Goal: Task Accomplishment & Management: Complete application form

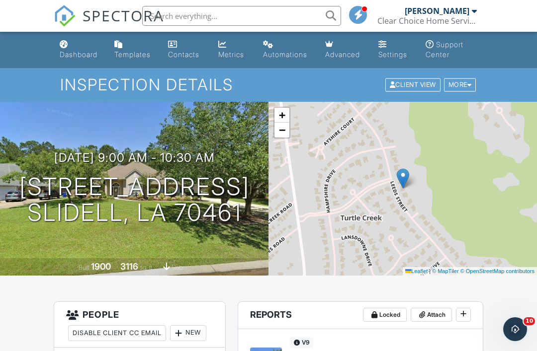
click at [79, 55] on div "Dashboard" at bounding box center [79, 54] width 38 height 8
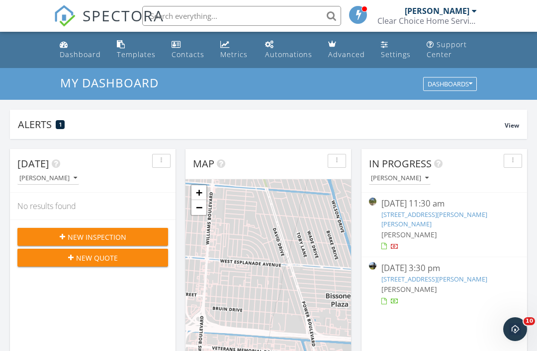
click at [82, 235] on span "New Inspection" at bounding box center [97, 237] width 59 height 10
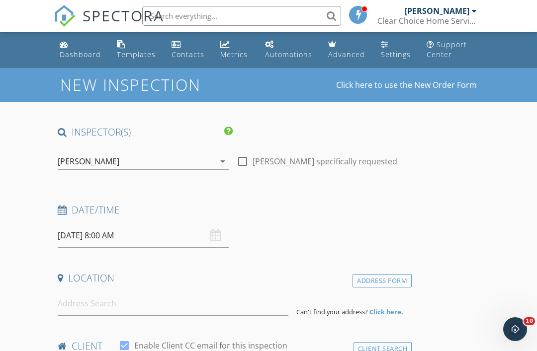
click at [101, 233] on input "09/29/2025 8:00 AM" at bounding box center [143, 236] width 171 height 24
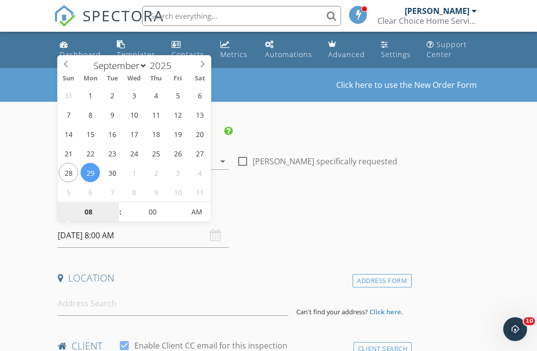
click at [90, 215] on input "08" at bounding box center [88, 213] width 61 height 20
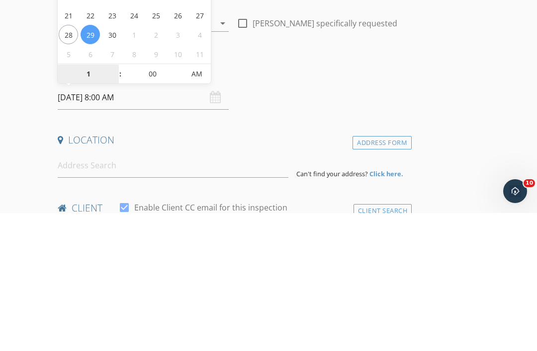
type input "10"
type input "[DATE] 10:00 AM"
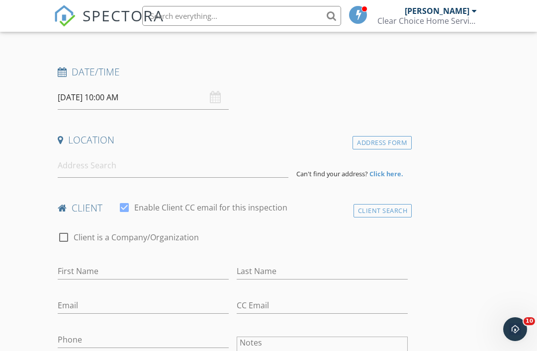
click at [82, 167] on input at bounding box center [173, 166] width 231 height 24
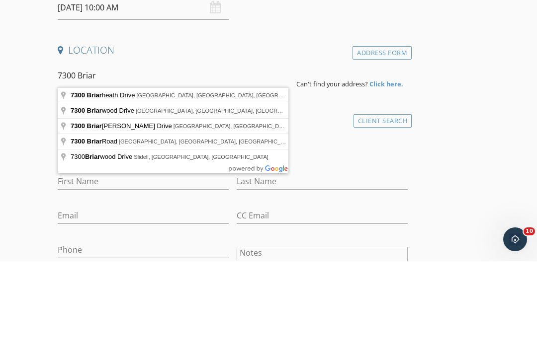
type input "7300 Briarheath Drive, New Orleans, LA, USA"
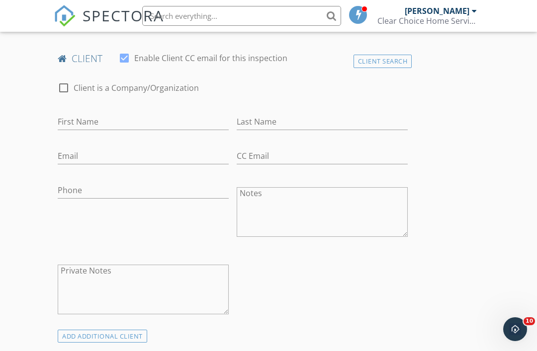
scroll to position [490, 0]
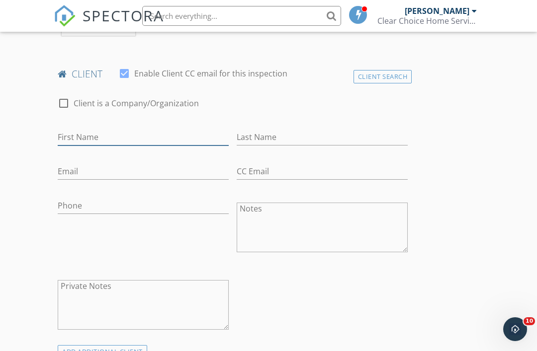
click at [100, 137] on input "First Name" at bounding box center [143, 137] width 171 height 16
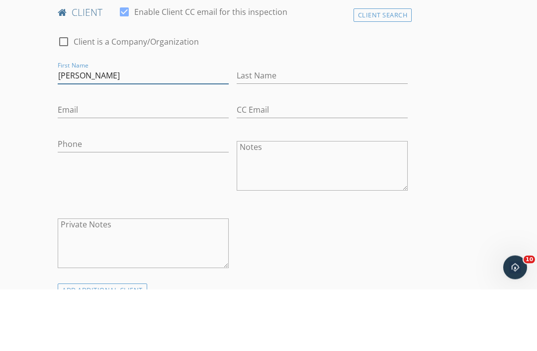
type input "Keith"
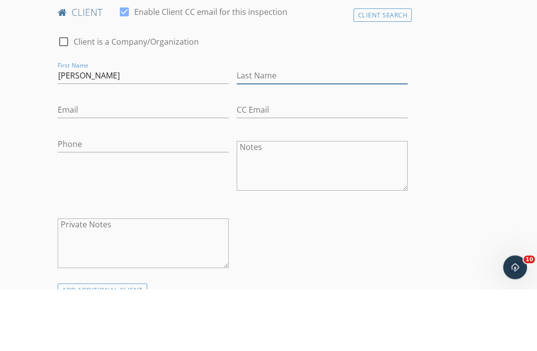
click at [265, 130] on input "Last Name" at bounding box center [322, 138] width 171 height 16
type input "Melancon"
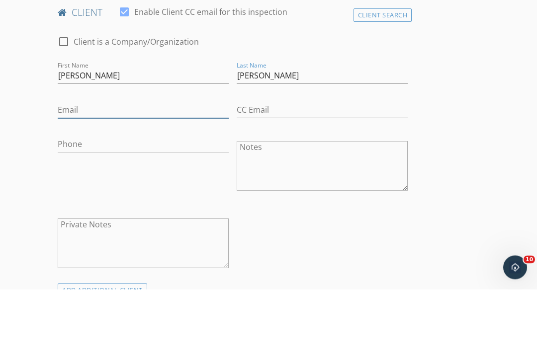
click at [77, 164] on input "Email" at bounding box center [143, 172] width 171 height 16
type input "Kmelancon52@gmail.com"
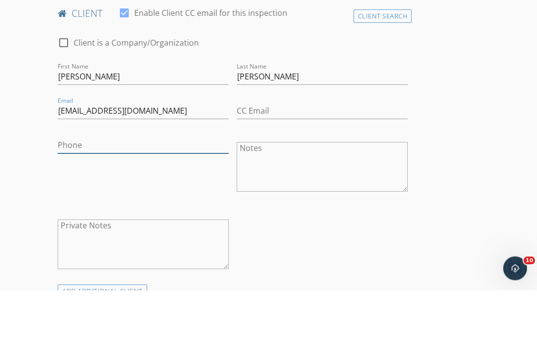
click at [72, 198] on input "Phone" at bounding box center [143, 206] width 171 height 16
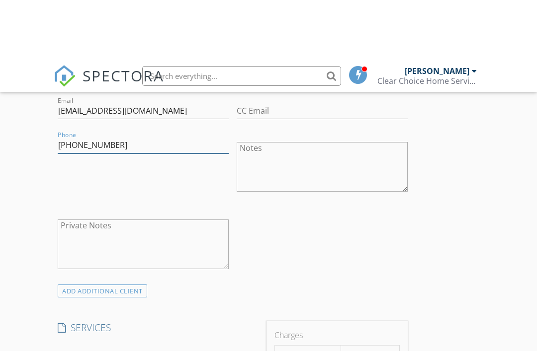
scroll to position [605, 0]
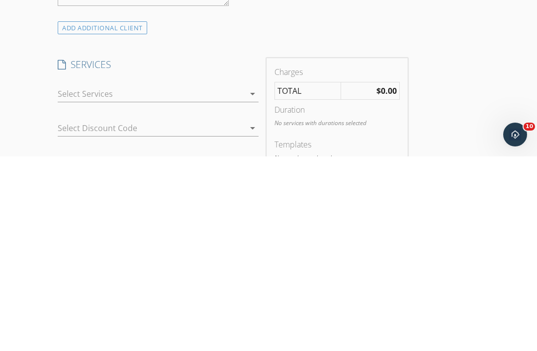
type input "504-905-9188"
click at [84, 281] on div at bounding box center [151, 289] width 187 height 16
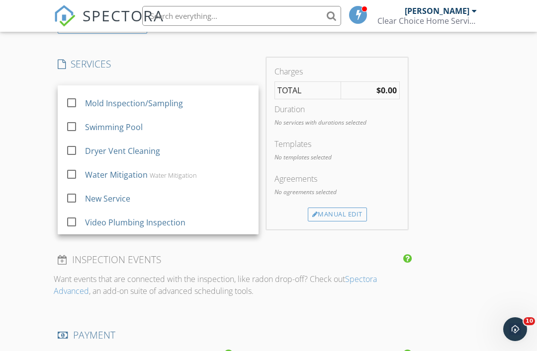
scroll to position [18, 0]
click at [73, 220] on div at bounding box center [71, 222] width 17 height 17
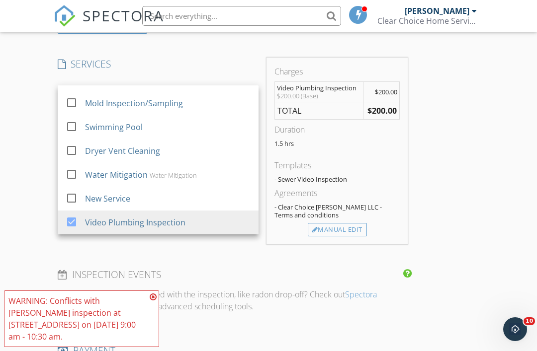
click at [153, 301] on icon at bounding box center [153, 297] width 7 height 8
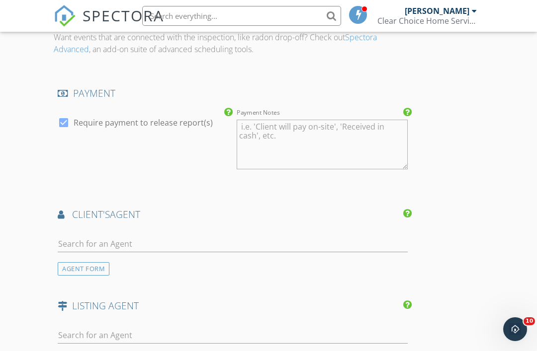
scroll to position [1061, 0]
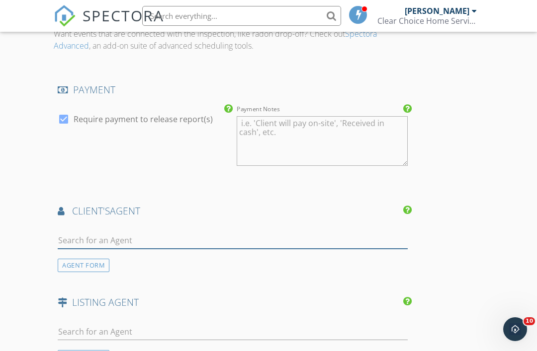
click at [95, 235] on input "text" at bounding box center [233, 241] width 350 height 16
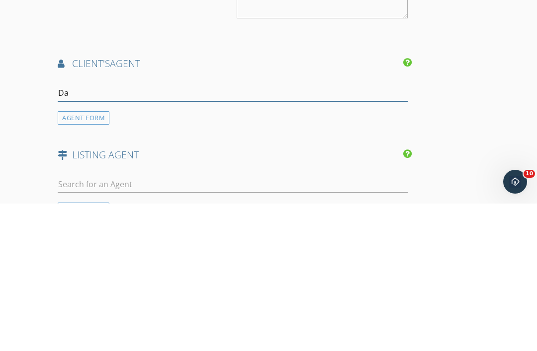
type input "Dan"
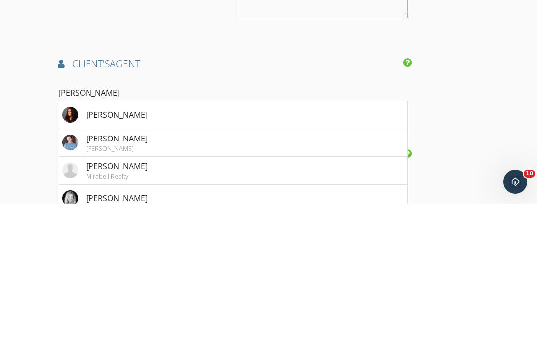
click at [114, 256] on div "Danielle Franklin" at bounding box center [117, 262] width 62 height 12
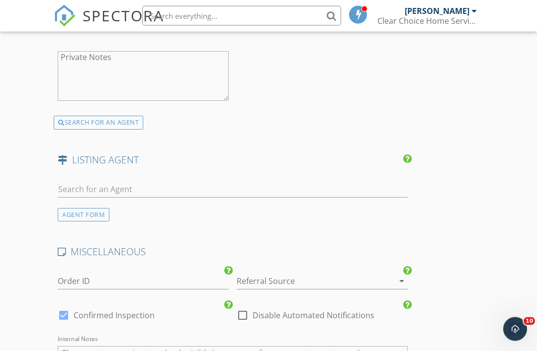
scroll to position [1433, 0]
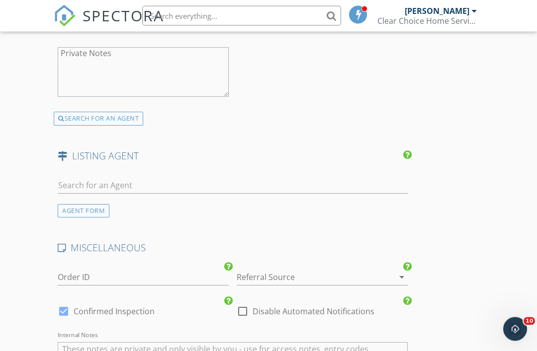
click at [259, 277] on div at bounding box center [308, 278] width 143 height 16
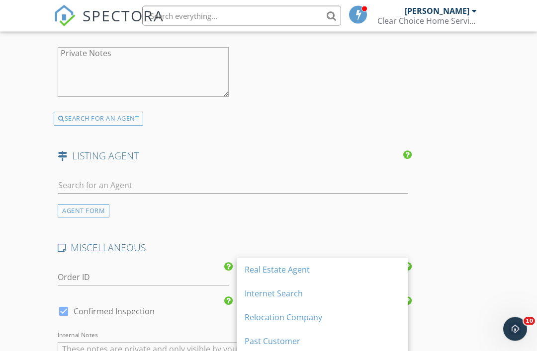
scroll to position [1433, 0]
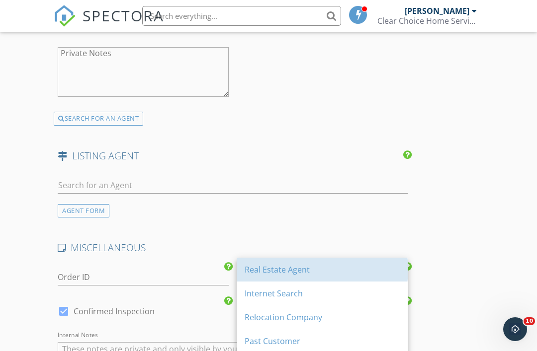
click at [259, 266] on div "Real Estate Agent" at bounding box center [321, 270] width 155 height 12
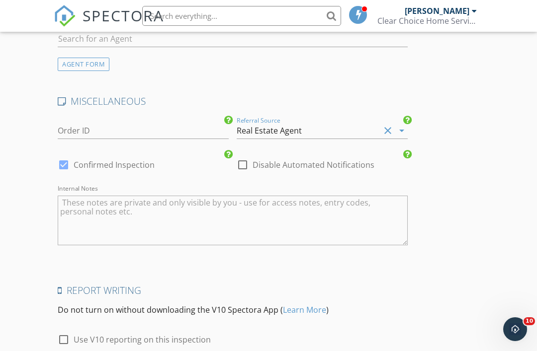
scroll to position [1633, 0]
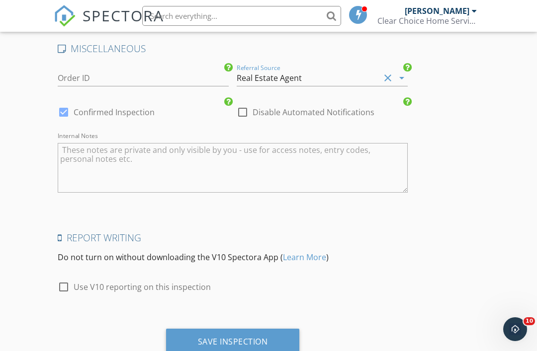
click at [221, 338] on div "Save Inspection" at bounding box center [233, 342] width 70 height 10
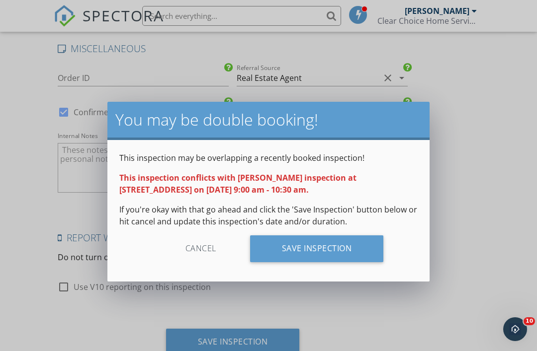
click at [302, 245] on div "Save Inspection" at bounding box center [317, 249] width 134 height 27
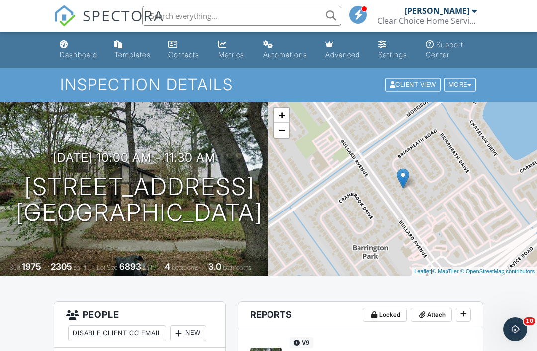
click at [73, 53] on div "Dashboard" at bounding box center [79, 54] width 38 height 8
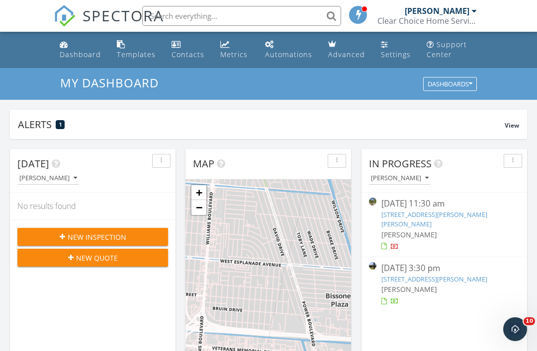
click at [84, 237] on span "New Inspection" at bounding box center [97, 237] width 59 height 10
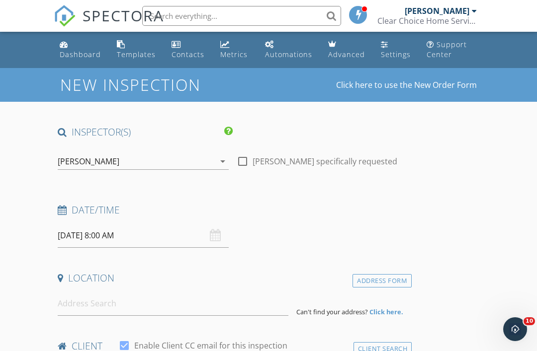
click at [96, 236] on input "09/29/2025 8:00 AM" at bounding box center [143, 236] width 171 height 24
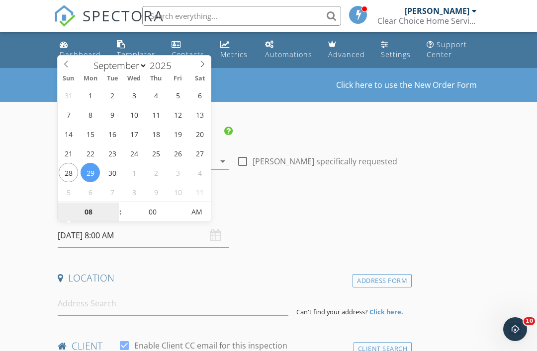
click at [89, 214] on input "08" at bounding box center [88, 213] width 61 height 20
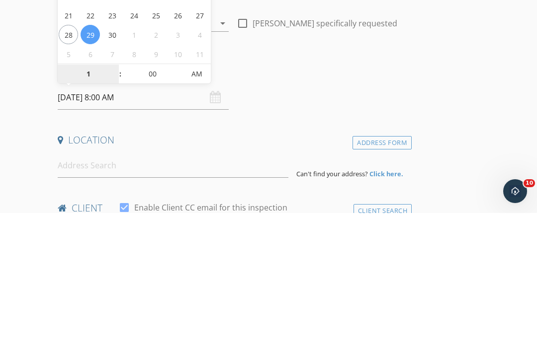
type input "11"
type input "09/29/2025 11:00 AM"
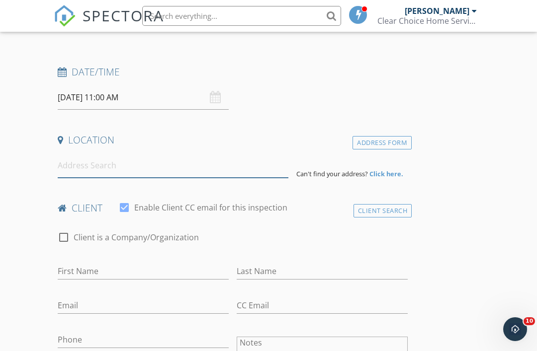
click at [89, 174] on input at bounding box center [173, 166] width 231 height 24
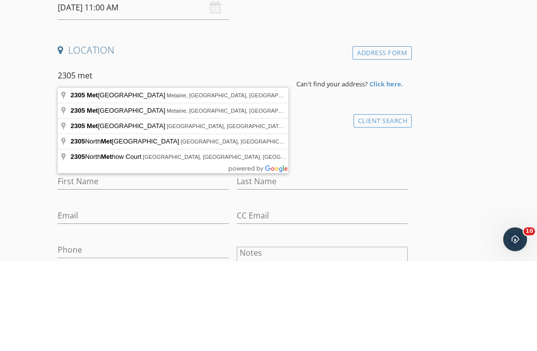
type input "2305 Metairie Heights Avenue, Metairie, LA, USA"
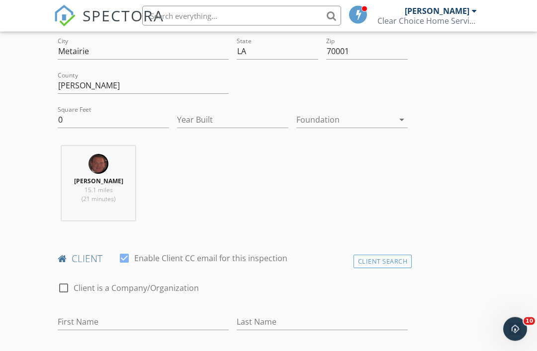
scroll to position [309, 0]
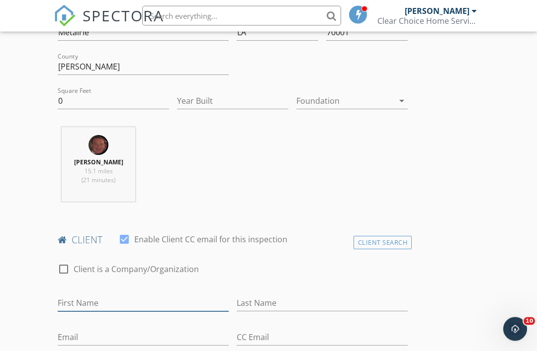
click at [80, 297] on input "First Name" at bounding box center [143, 304] width 171 height 16
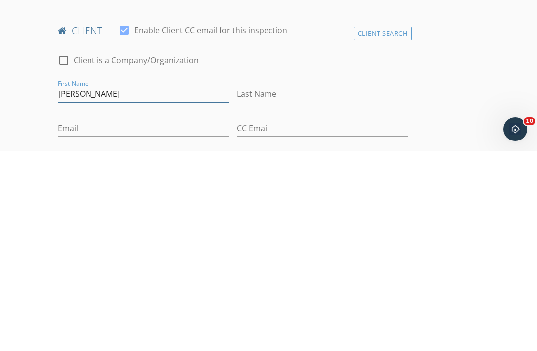
type input "Pamela"
click at [263, 286] on input "Last Name" at bounding box center [322, 294] width 171 height 16
type input "Burckel"
click at [71, 320] on input "Email" at bounding box center [143, 328] width 171 height 16
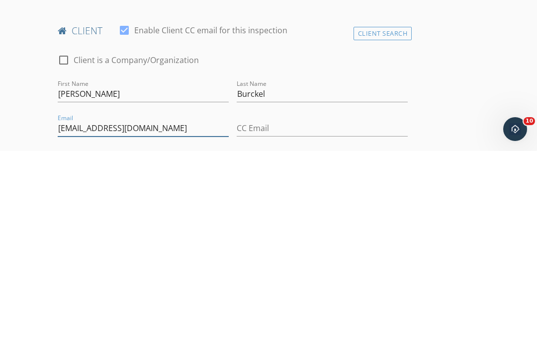
type input "Pkb0903@aol.com"
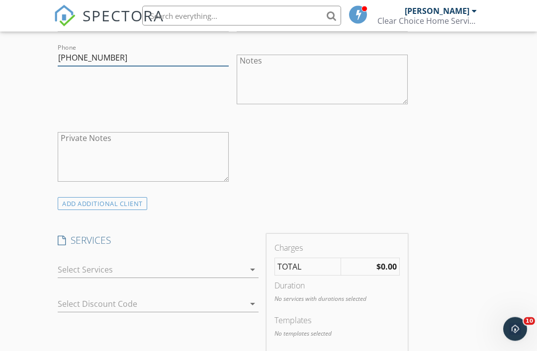
scroll to position [624, 0]
type input "251-229-5557"
click at [82, 272] on div at bounding box center [151, 270] width 187 height 16
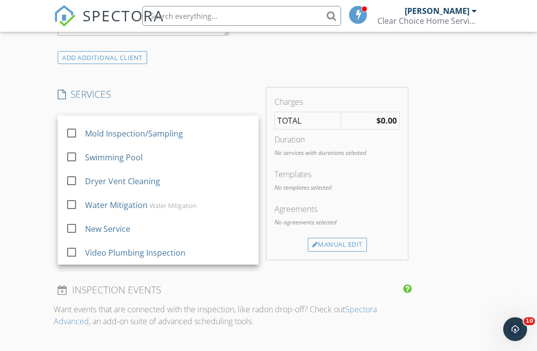
scroll to position [18, 0]
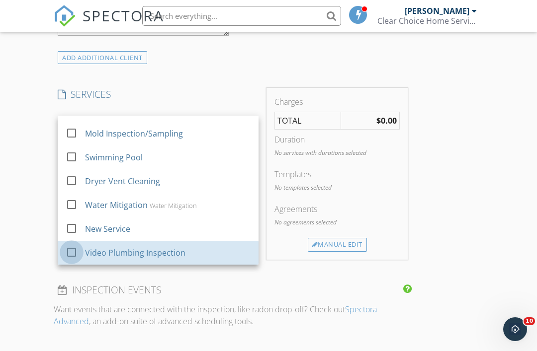
click at [73, 252] on div at bounding box center [71, 252] width 17 height 17
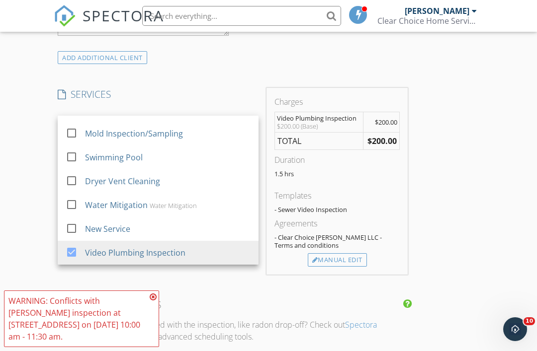
click at [18, 258] on div "New Inspection Click here to use the New Order Form INSPECTOR(S) check_box SCOT…" at bounding box center [268, 160] width 537 height 1725
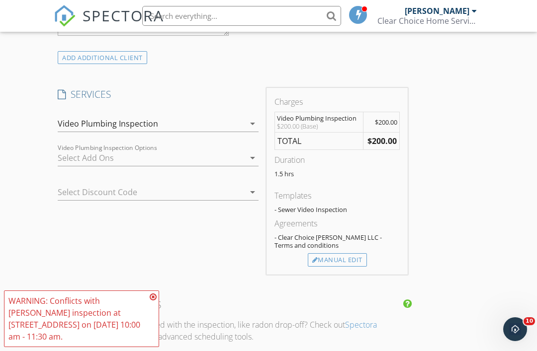
click at [155, 301] on icon at bounding box center [153, 297] width 7 height 8
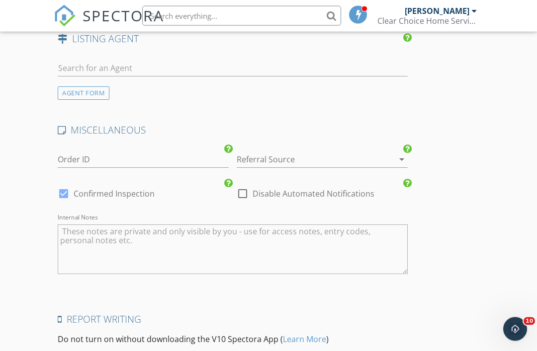
scroll to position [1406, 0]
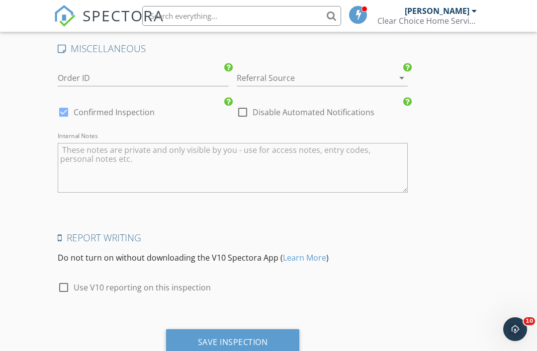
click at [223, 337] on div "Save Inspection" at bounding box center [233, 342] width 70 height 10
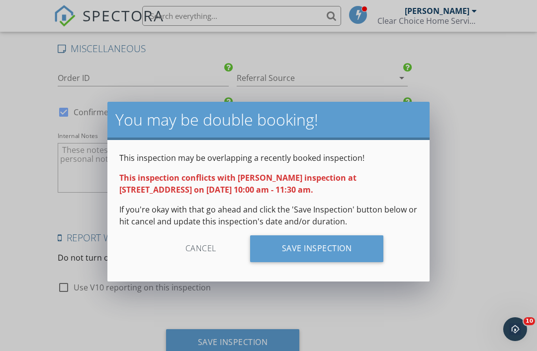
click at [317, 250] on div "Save Inspection" at bounding box center [317, 249] width 134 height 27
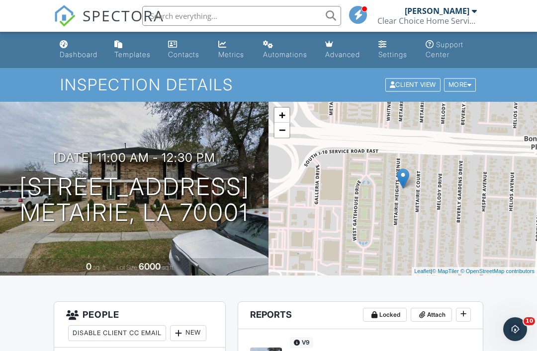
click at [74, 57] on div "Dashboard" at bounding box center [79, 54] width 38 height 8
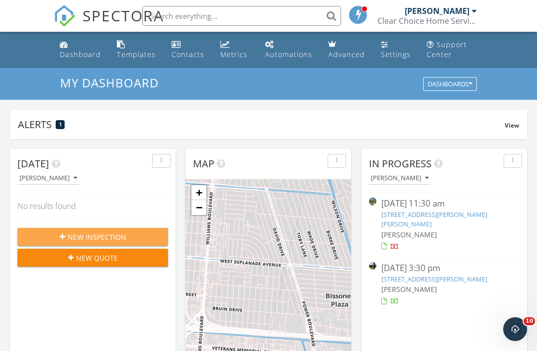
click at [75, 237] on span "New Inspection" at bounding box center [97, 237] width 59 height 10
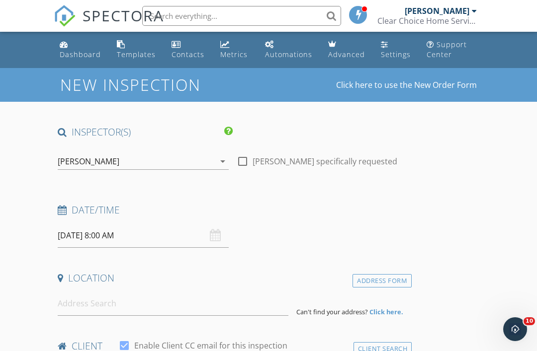
click at [97, 234] on input "[DATE] 8:00 AM" at bounding box center [143, 236] width 171 height 24
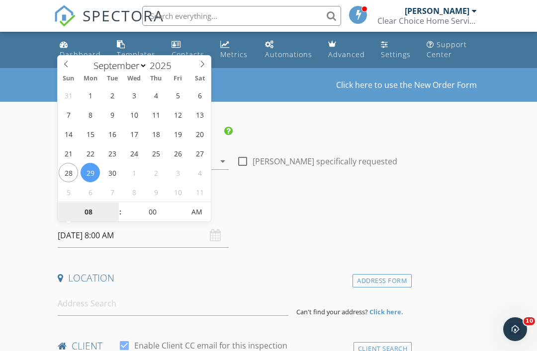
click at [88, 211] on input "08" at bounding box center [88, 213] width 61 height 20
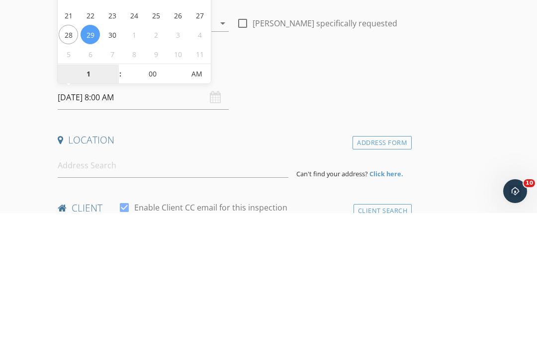
type input "12"
type input "[DATE] 12:00 PM"
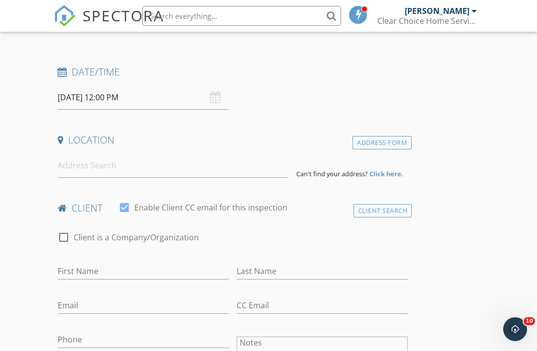
click at [84, 158] on input at bounding box center [173, 166] width 231 height 24
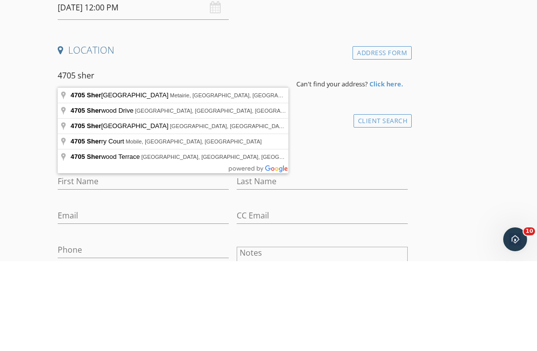
type input "4705 Sheridan Avenue, Metairie, LA, USA"
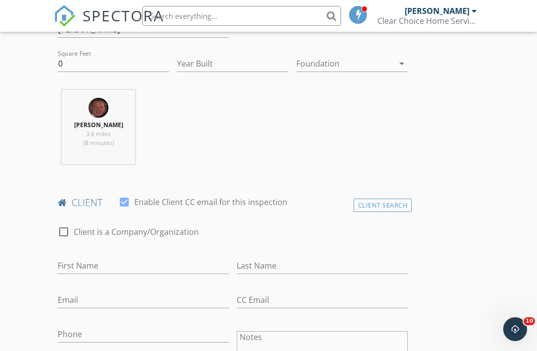
scroll to position [352, 0]
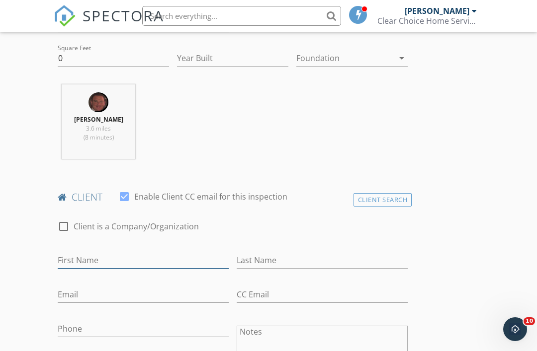
click at [80, 260] on input "First Name" at bounding box center [143, 260] width 171 height 16
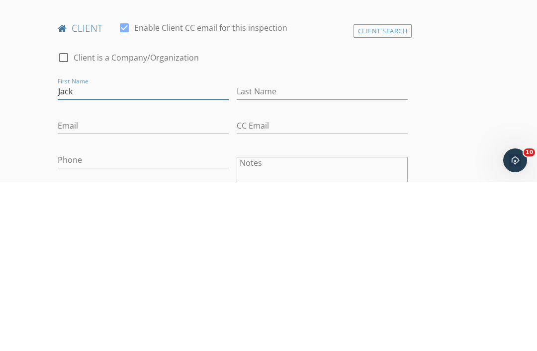
type input "Jack"
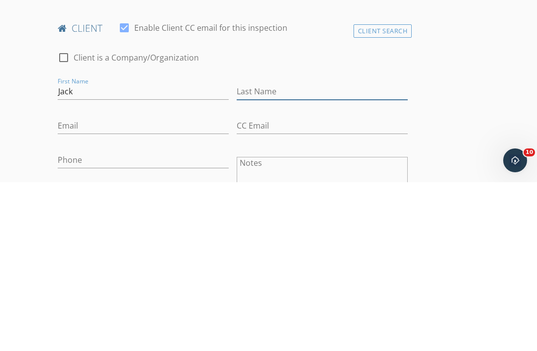
click at [259, 252] on input "Last Name" at bounding box center [322, 260] width 171 height 16
type input "Charbonnet"
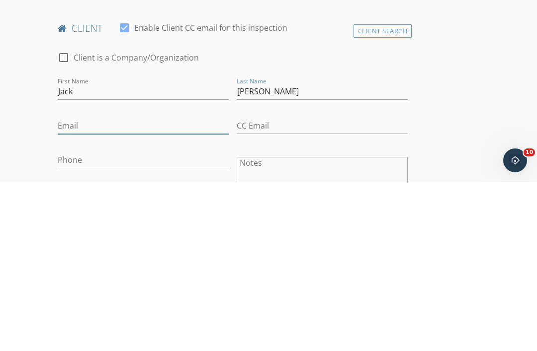
click at [70, 287] on input "Email" at bounding box center [143, 295] width 171 height 16
type input "Jackcharbonnet@gmail.com"
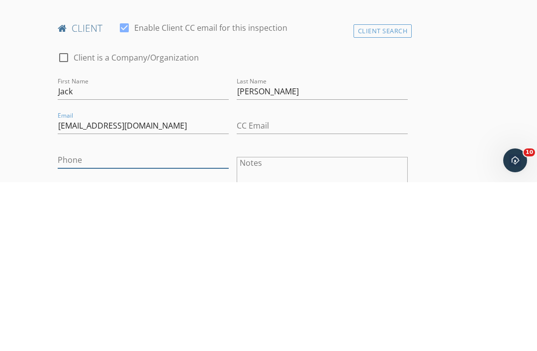
click at [76, 321] on input "Phone" at bounding box center [143, 329] width 171 height 16
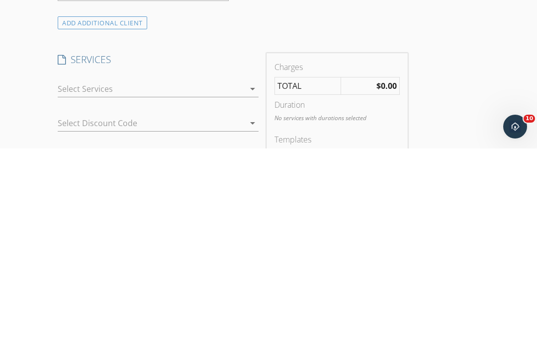
type input "504-450-0425"
click at [84, 284] on div at bounding box center [151, 292] width 187 height 16
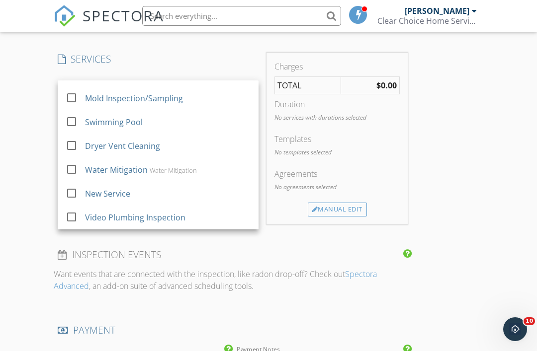
scroll to position [18, 0]
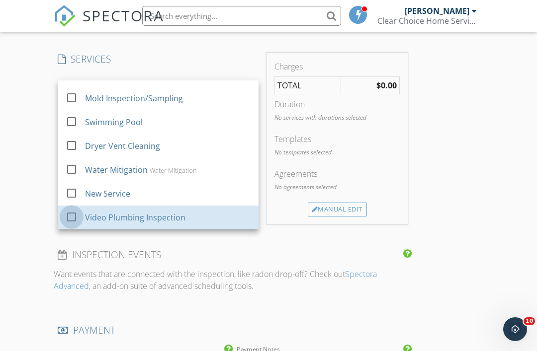
click at [73, 217] on div at bounding box center [71, 217] width 17 height 17
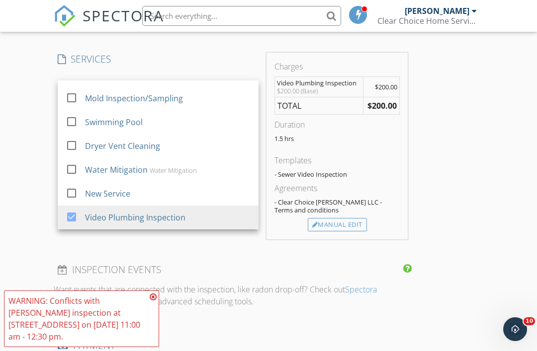
click at [6, 253] on div "New Inspection Click here to use the New Order Form INSPECTOR(S) check_box SCOT…" at bounding box center [268, 125] width 537 height 1725
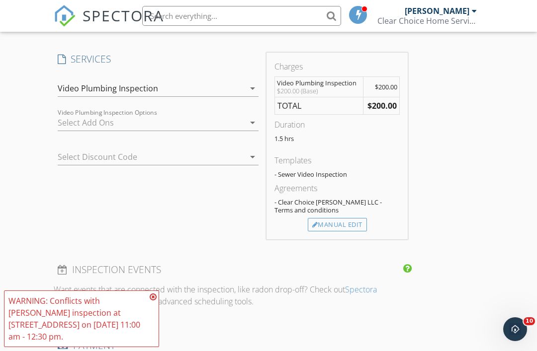
click at [152, 301] on icon at bounding box center [153, 297] width 7 height 8
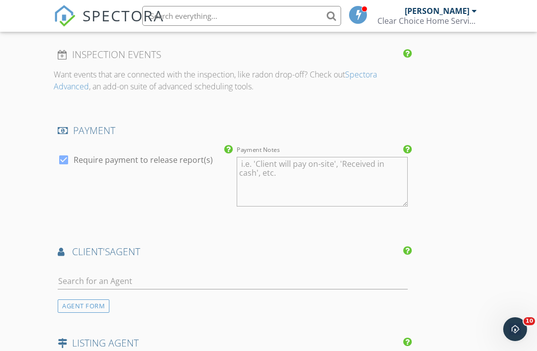
scroll to position [1021, 0]
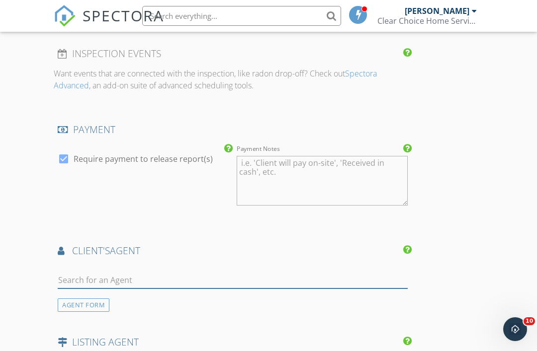
click at [86, 276] on input "text" at bounding box center [233, 280] width 350 height 16
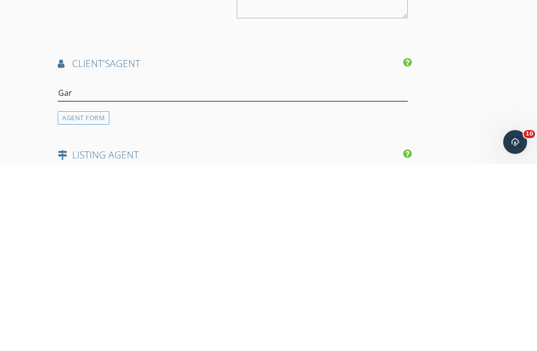
type input "Gary"
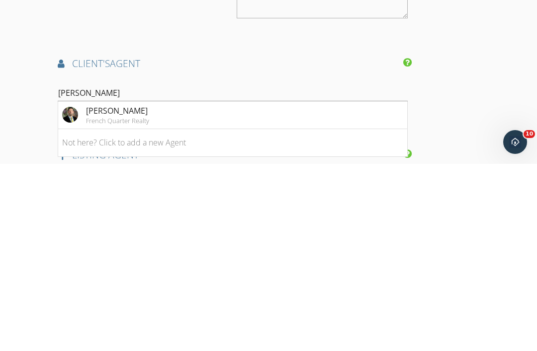
click at [115, 292] on div "Gary Anderson" at bounding box center [117, 298] width 63 height 12
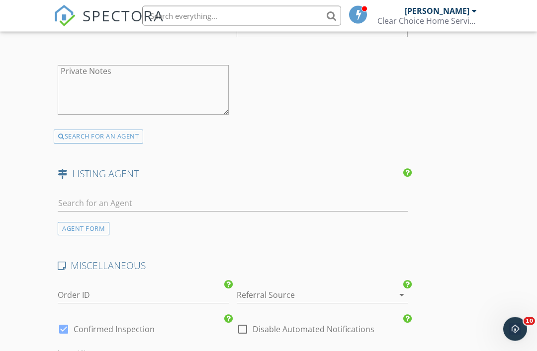
scroll to position [1418, 0]
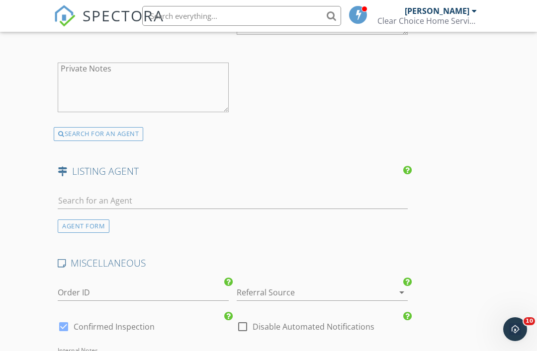
click at [261, 288] on div at bounding box center [308, 293] width 143 height 16
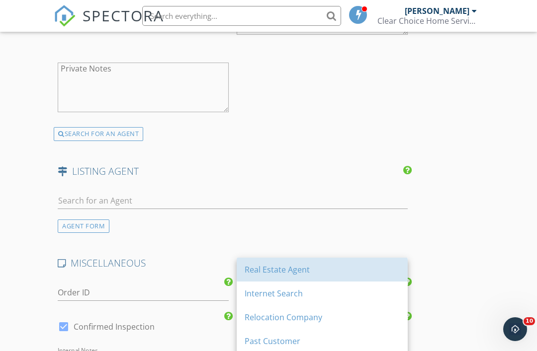
click at [261, 268] on div "Real Estate Agent" at bounding box center [321, 270] width 155 height 12
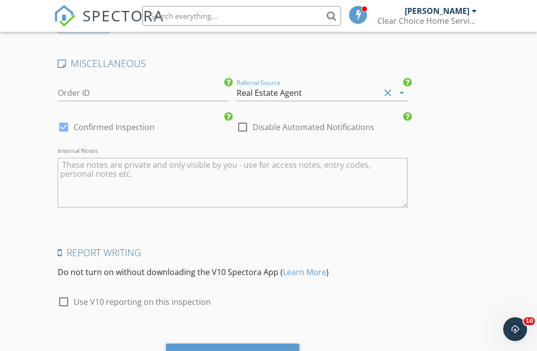
scroll to position [1633, 0]
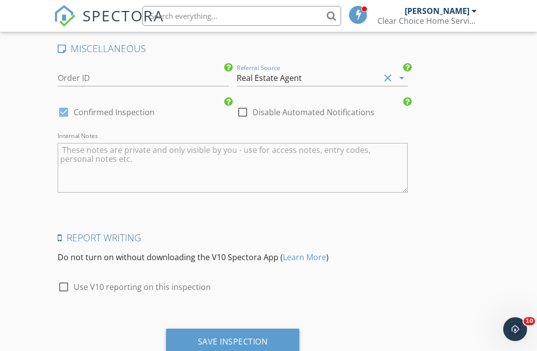
click at [221, 337] on div "Save Inspection" at bounding box center [233, 342] width 70 height 10
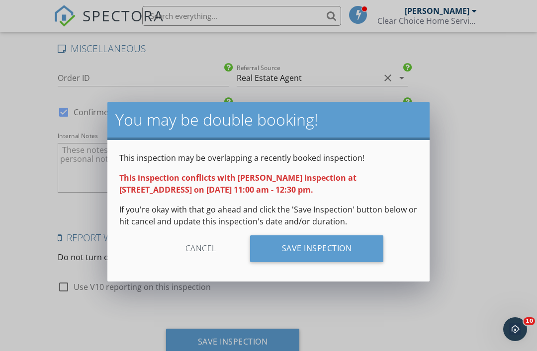
click at [304, 250] on div "Save Inspection" at bounding box center [317, 249] width 134 height 27
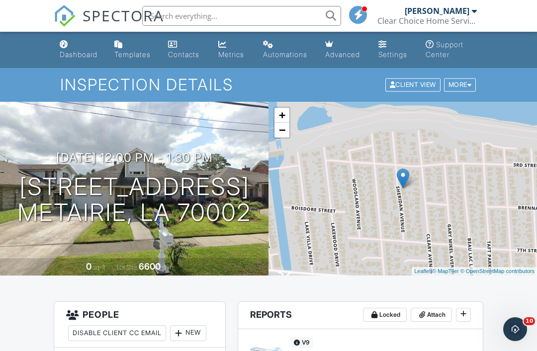
click at [74, 56] on div "Dashboard" at bounding box center [79, 54] width 38 height 8
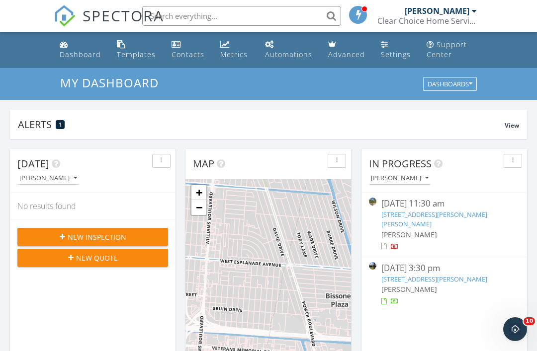
scroll to position [905, 537]
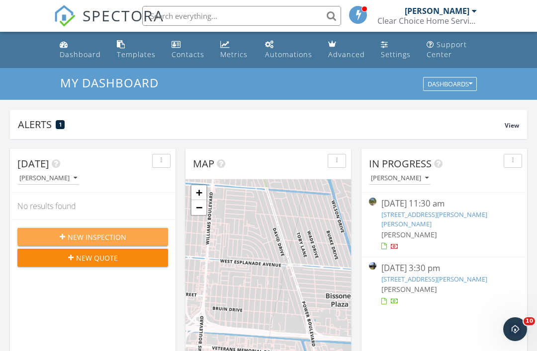
click at [86, 237] on span "New Inspection" at bounding box center [97, 237] width 59 height 10
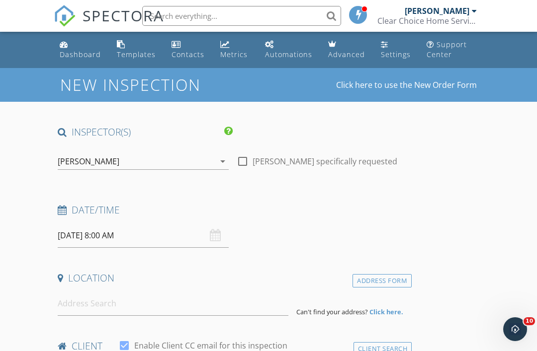
click at [101, 238] on input "[DATE] 8:00 AM" at bounding box center [143, 236] width 171 height 24
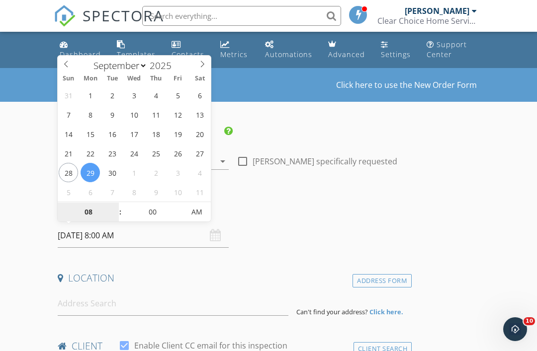
click at [86, 212] on input "08" at bounding box center [88, 213] width 61 height 20
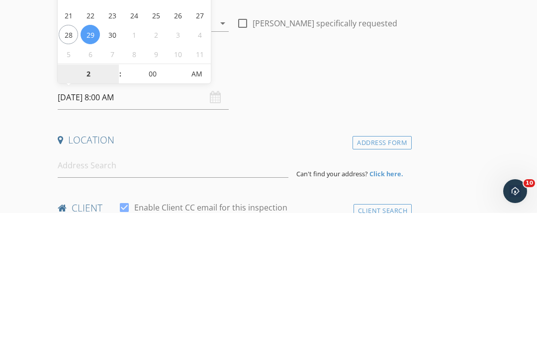
type input "02"
type input "[DATE] 2:00 PM"
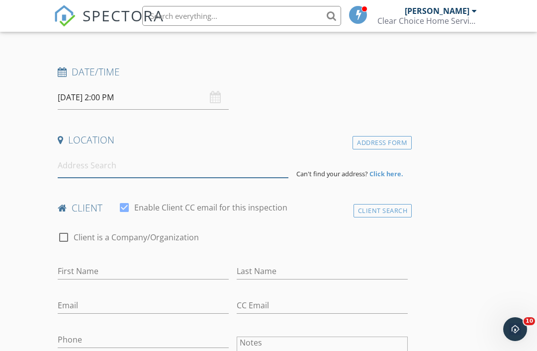
click at [85, 167] on input at bounding box center [173, 166] width 231 height 24
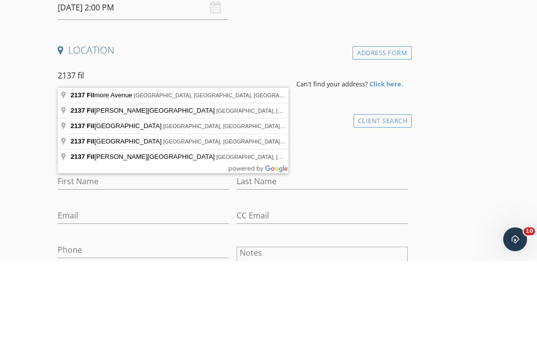
type input "2137 Filmore Avenue, New Orleans, LA, USA"
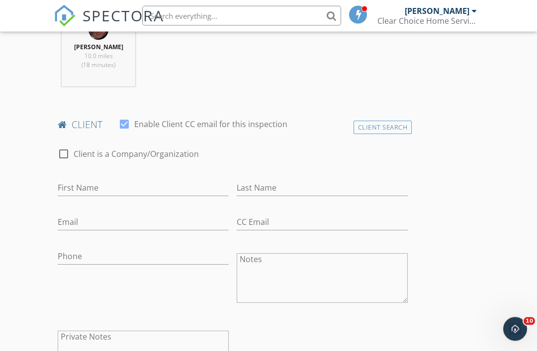
scroll to position [426, 0]
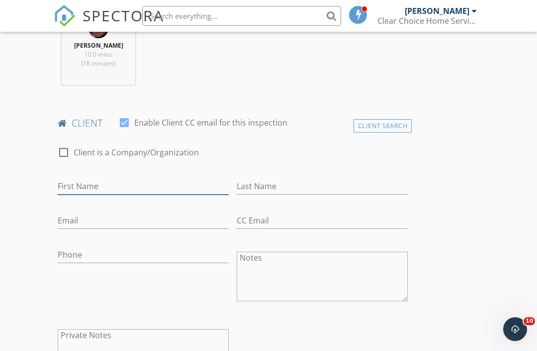
click at [85, 184] on input "First Name" at bounding box center [143, 186] width 171 height 16
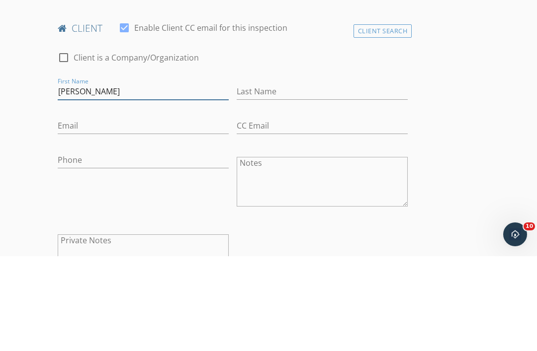
type input "[PERSON_NAME]"
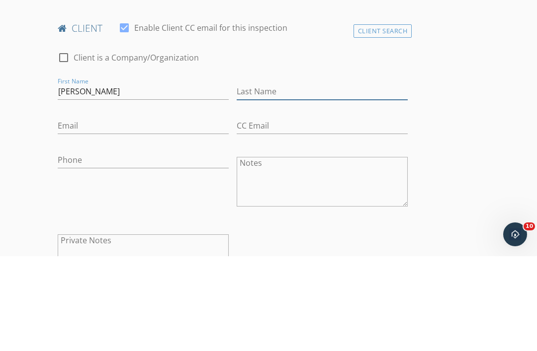
click at [258, 178] on input "Last Name" at bounding box center [322, 186] width 171 height 16
type input "[PERSON_NAME]"
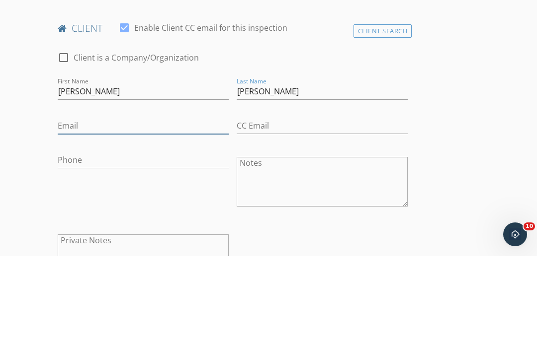
click at [72, 213] on input "Email" at bounding box center [143, 221] width 171 height 16
type input "Lizfletcher504@gmail.com"
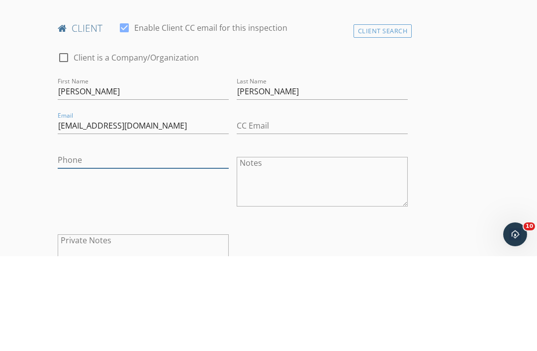
click at [76, 247] on input "Phone" at bounding box center [143, 255] width 171 height 16
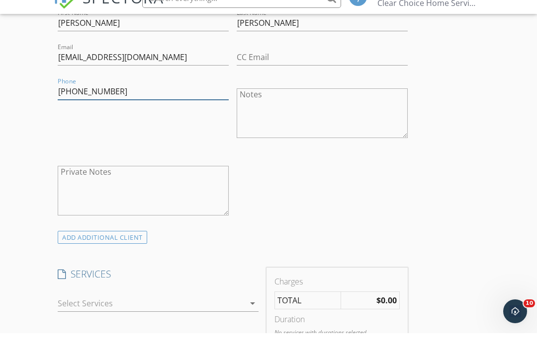
scroll to position [594, 0]
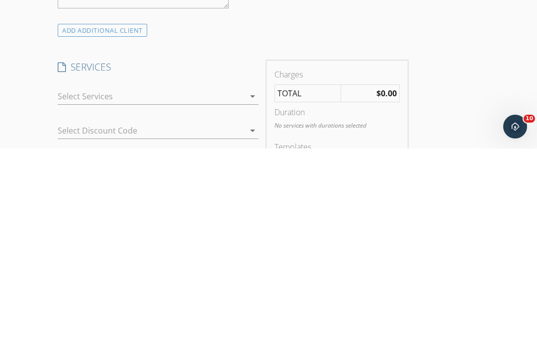
type input "[PHONE_NUMBER]"
click at [81, 291] on div at bounding box center [151, 299] width 187 height 16
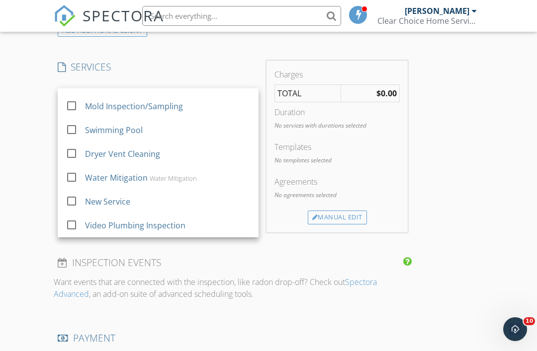
scroll to position [18, 0]
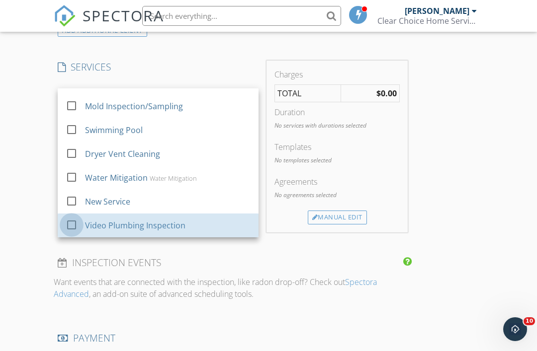
click at [71, 221] on div at bounding box center [71, 225] width 17 height 17
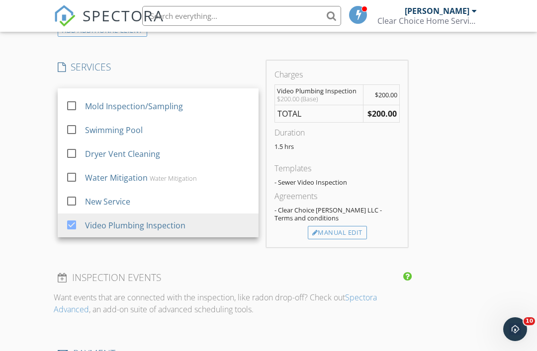
click at [33, 224] on div "New Inspection Click here to use the New Order Form INSPECTOR(S) check_box SCOT…" at bounding box center [268, 133] width 537 height 1725
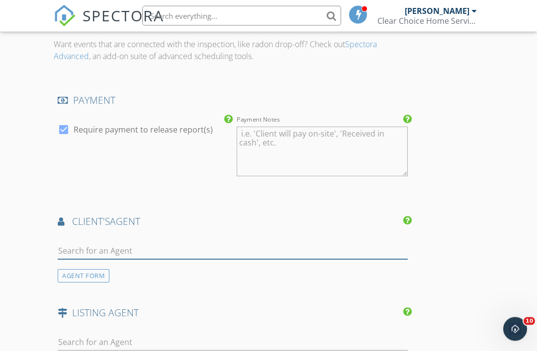
click at [95, 246] on input "text" at bounding box center [233, 251] width 350 height 16
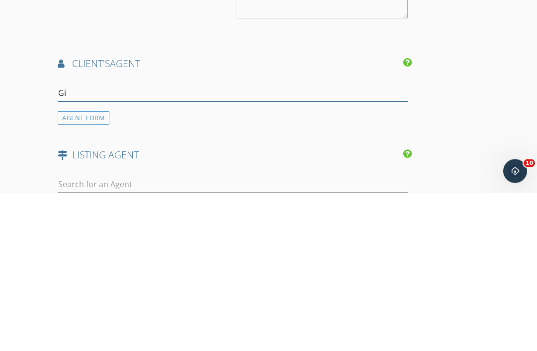
type input "Gin"
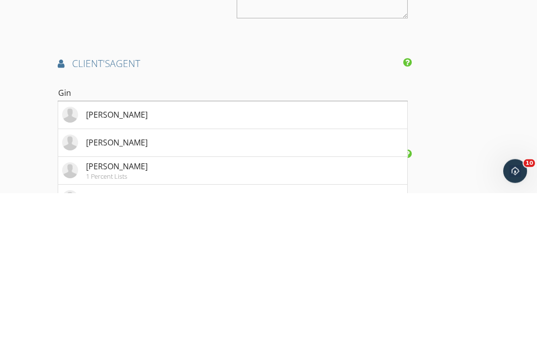
click at [108, 267] on div "Ginell Duncan" at bounding box center [117, 273] width 62 height 12
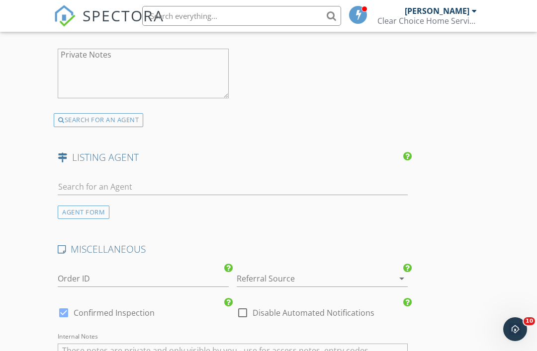
scroll to position [1466, 0]
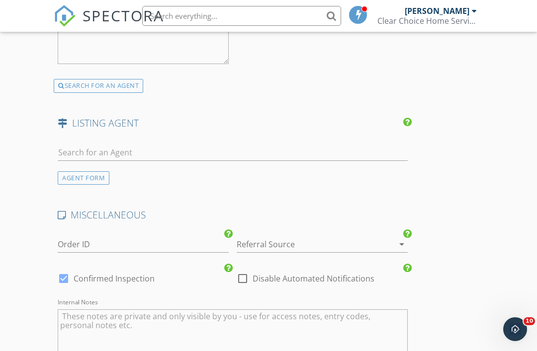
click at [260, 243] on div at bounding box center [308, 245] width 143 height 16
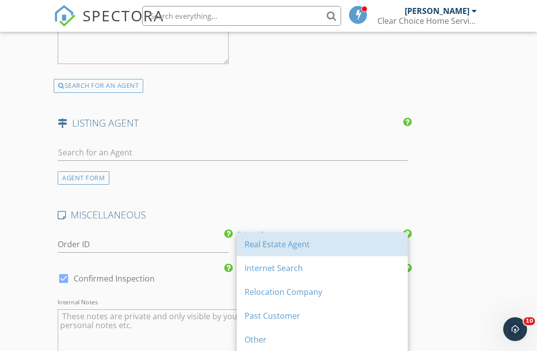
click at [259, 242] on div "Real Estate Agent" at bounding box center [321, 244] width 155 height 12
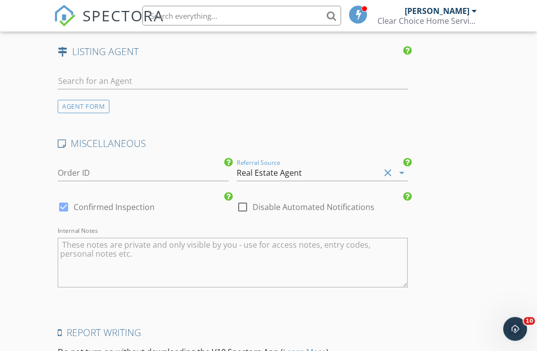
scroll to position [1633, 0]
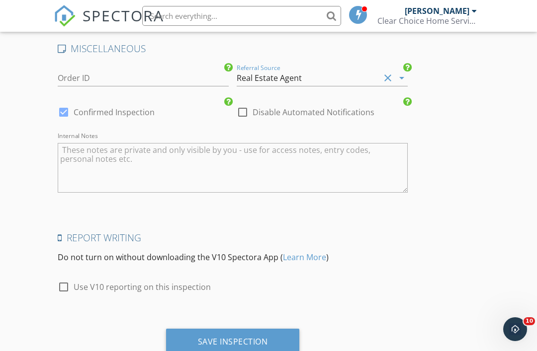
click at [225, 338] on div "Save Inspection" at bounding box center [233, 342] width 70 height 10
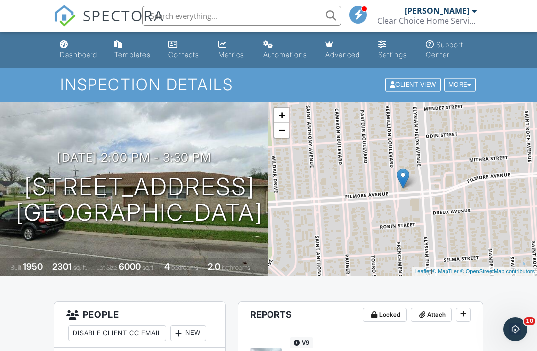
click at [80, 57] on div "Dashboard" at bounding box center [79, 54] width 38 height 8
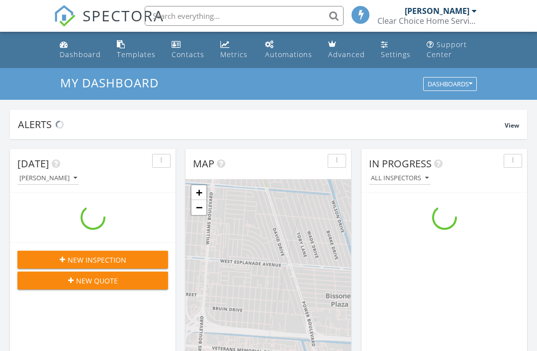
scroll to position [905, 537]
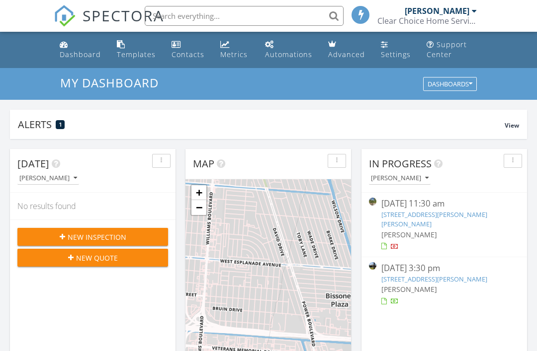
click at [80, 236] on span "New Inspection" at bounding box center [97, 237] width 59 height 10
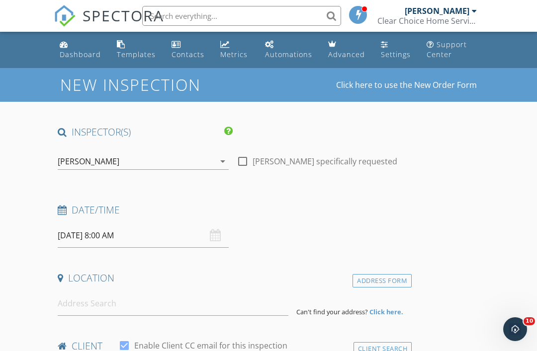
click at [107, 236] on input "[DATE] 8:00 AM" at bounding box center [143, 236] width 171 height 24
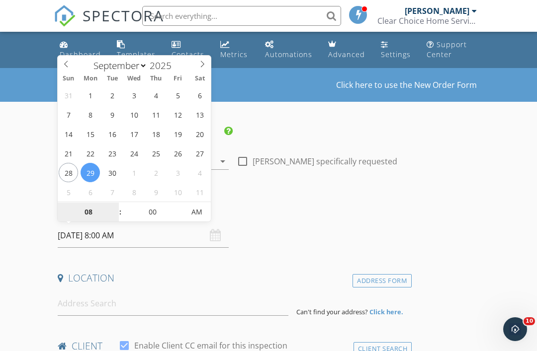
click at [88, 208] on input "08" at bounding box center [88, 213] width 61 height 20
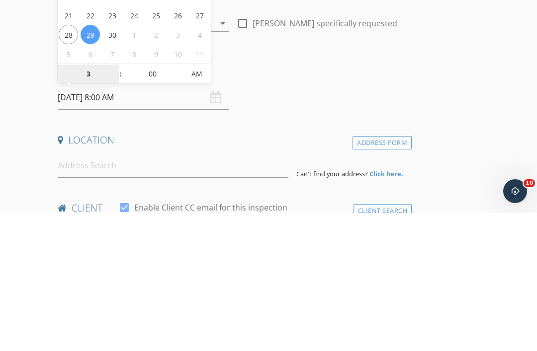
type input "03"
type input "[DATE] 3:00 PM"
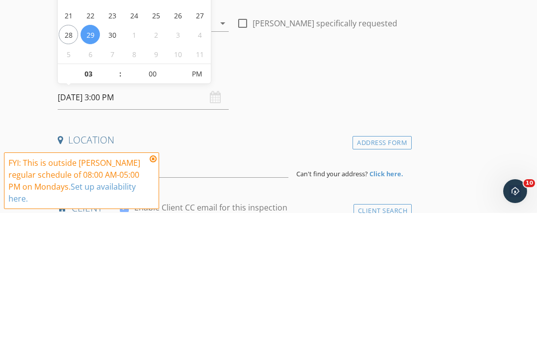
scroll to position [138, 0]
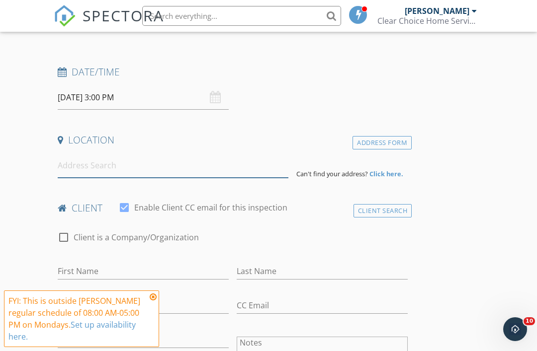
click at [81, 165] on input at bounding box center [173, 166] width 231 height 24
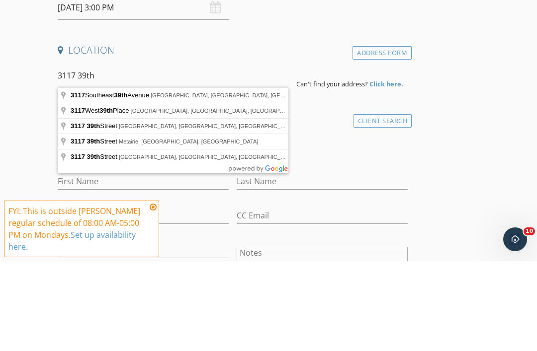
type input "3117 39th Street, Metairie, LA, USA"
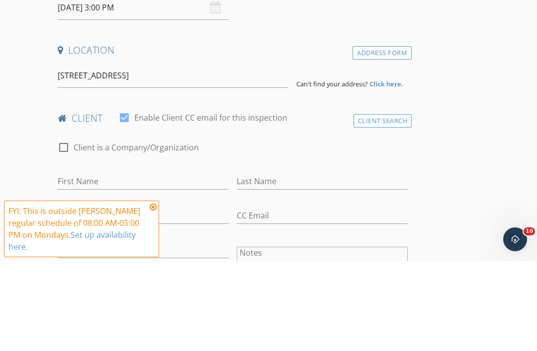
scroll to position [228, 0]
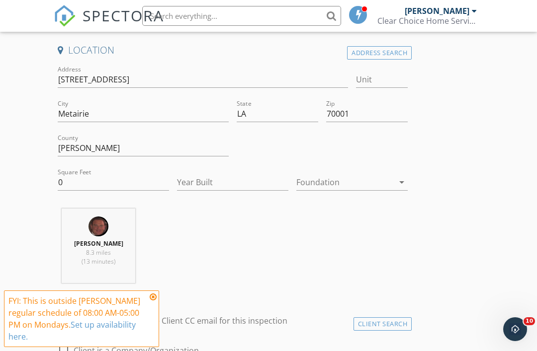
click at [153, 300] on icon at bounding box center [153, 297] width 7 height 8
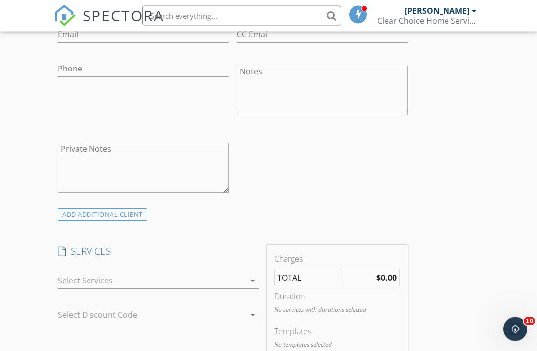
click at [81, 282] on div at bounding box center [151, 281] width 187 height 16
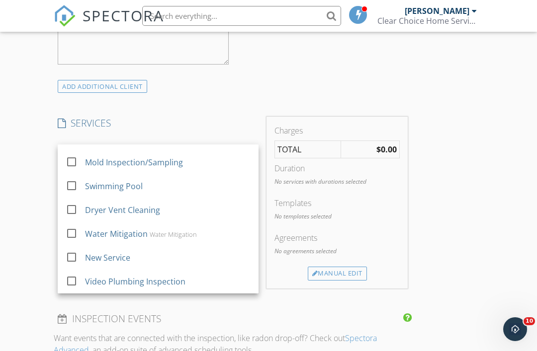
scroll to position [18, 0]
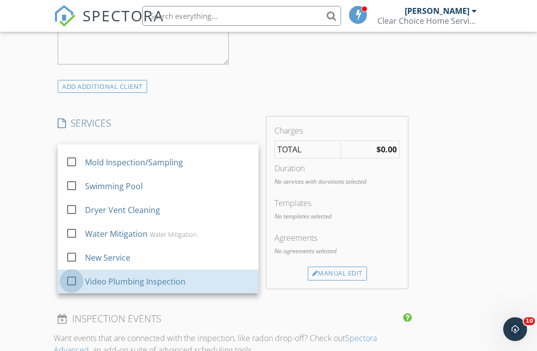
click at [73, 281] on div at bounding box center [71, 281] width 17 height 17
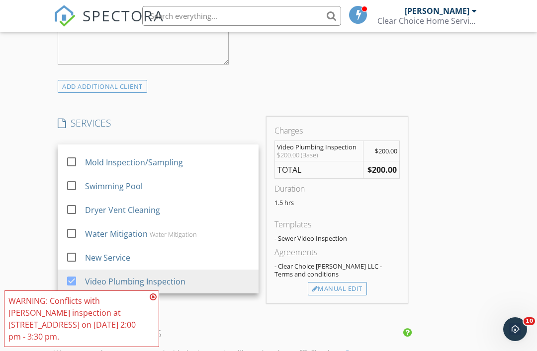
click at [153, 301] on icon at bounding box center [153, 297] width 7 height 8
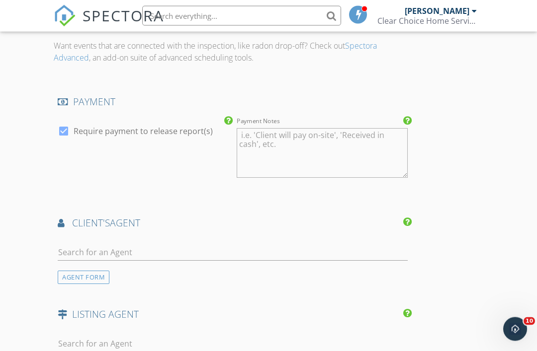
scroll to position [1050, 0]
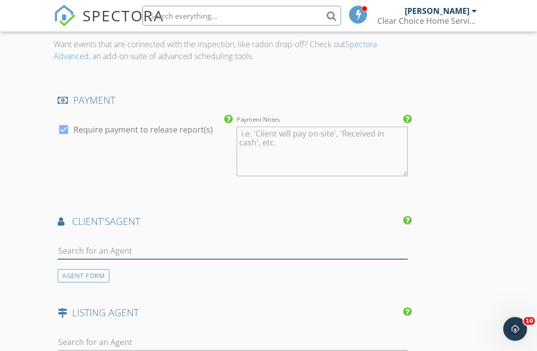
click at [101, 244] on input "text" at bounding box center [233, 251] width 350 height 16
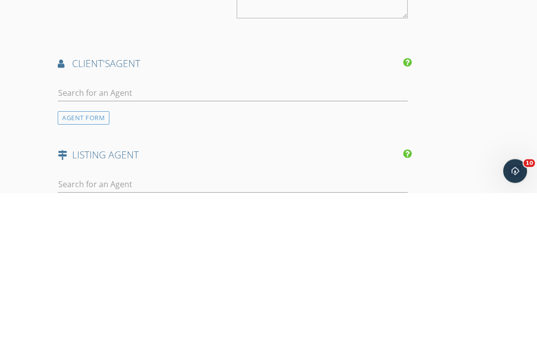
click at [90, 270] on div "AGENT FORM" at bounding box center [84, 276] width 52 height 13
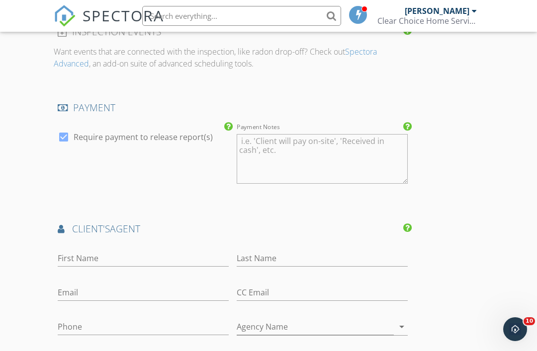
scroll to position [1048, 0]
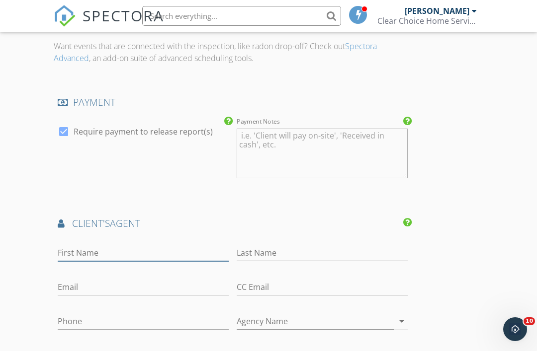
click at [85, 246] on input "First Name" at bounding box center [143, 253] width 171 height 16
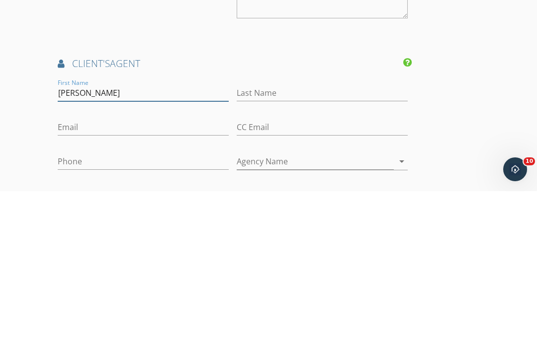
type input "Carol"
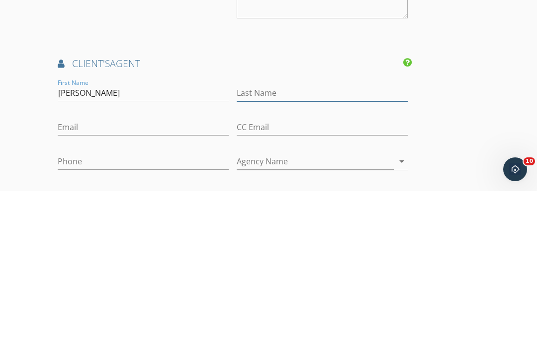
click at [265, 245] on input "Last Name" at bounding box center [322, 253] width 171 height 16
type input "Jambon"
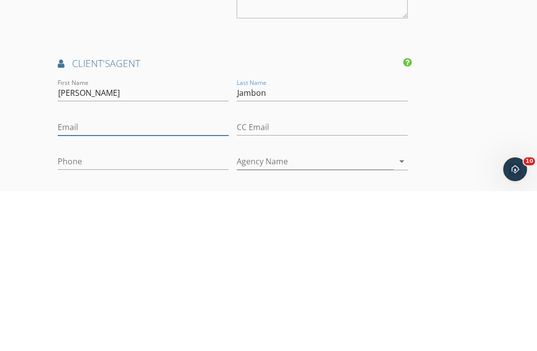
click at [73, 279] on input "Email" at bounding box center [143, 287] width 171 height 16
click at [73, 314] on input "Phone" at bounding box center [143, 322] width 171 height 16
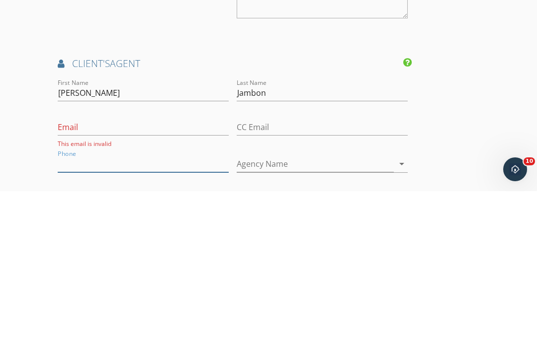
scroll to position [1077, 0]
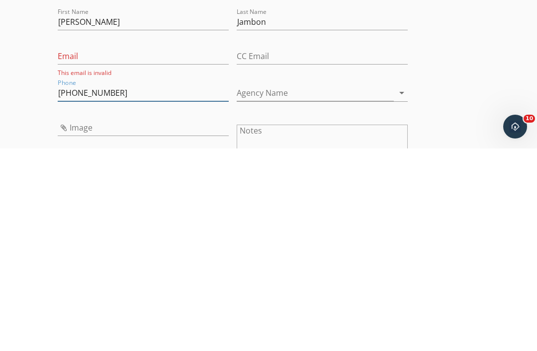
type input "504-512-5487"
click at [263, 288] on input "Agency Name" at bounding box center [315, 296] width 157 height 16
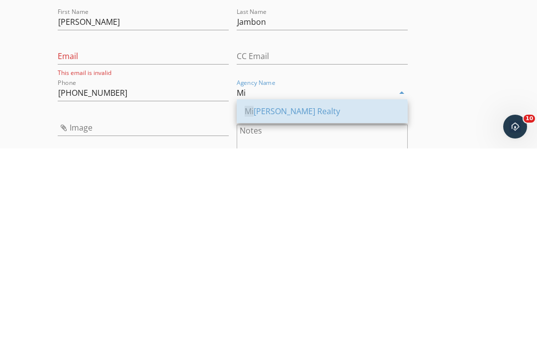
click at [267, 308] on div "Mi rabell Realty" at bounding box center [321, 314] width 155 height 12
type input "Mirabell Realty"
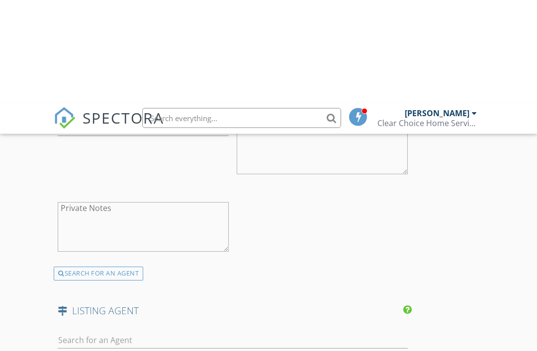
scroll to position [1382, 0]
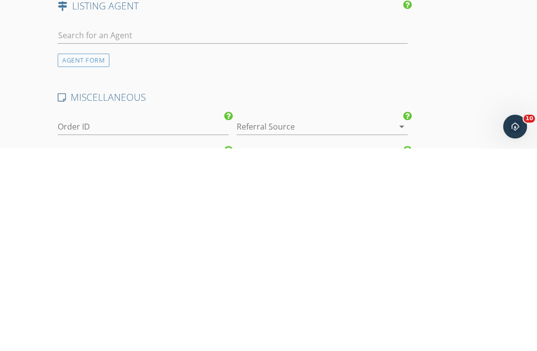
click at [258, 321] on div at bounding box center [308, 329] width 143 height 16
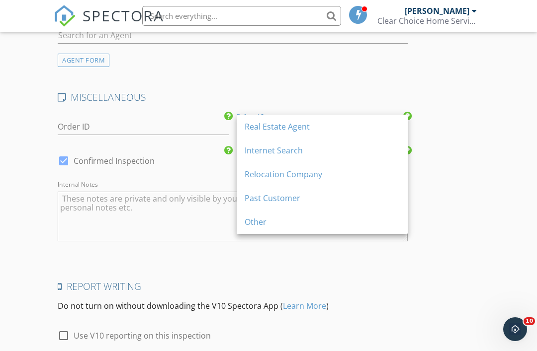
click at [261, 125] on div "Real Estate Agent" at bounding box center [321, 127] width 155 height 12
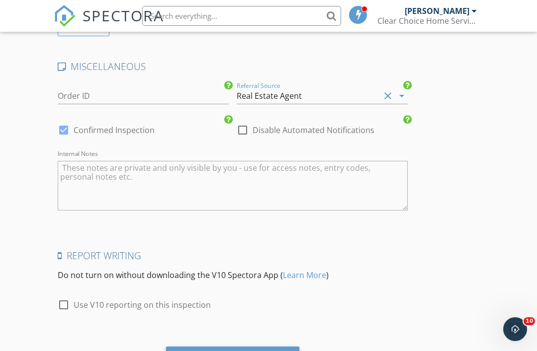
scroll to position [1633, 0]
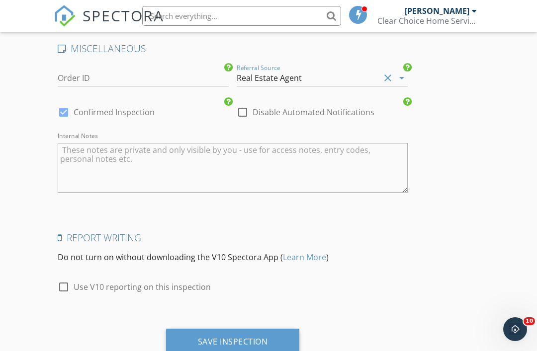
click at [217, 337] on div "Save Inspection" at bounding box center [233, 342] width 70 height 10
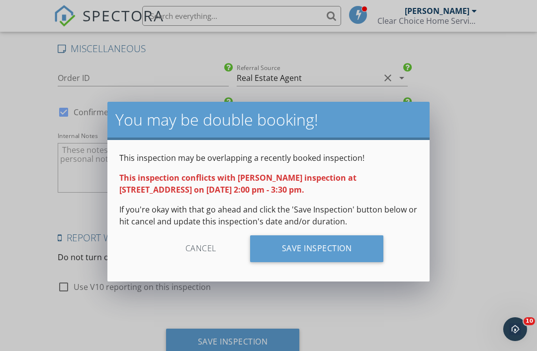
click at [303, 251] on div "Save Inspection" at bounding box center [317, 249] width 134 height 27
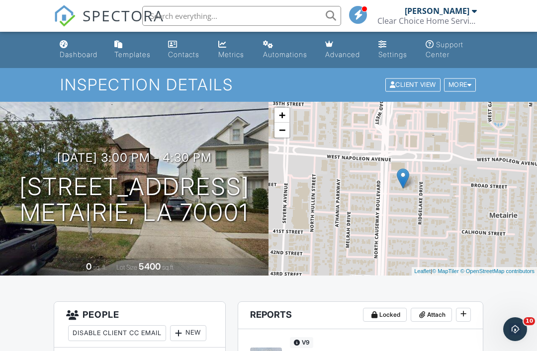
click at [78, 50] on link "Dashboard" at bounding box center [79, 50] width 47 height 28
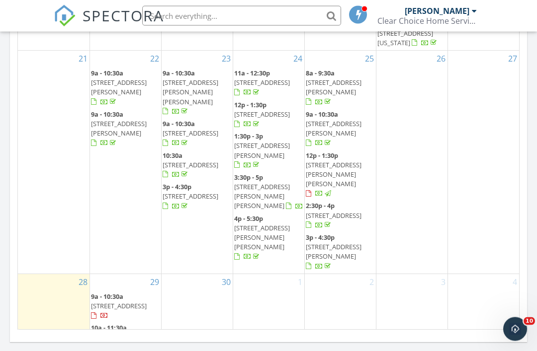
scroll to position [592, 0]
